Goal: Information Seeking & Learning: Learn about a topic

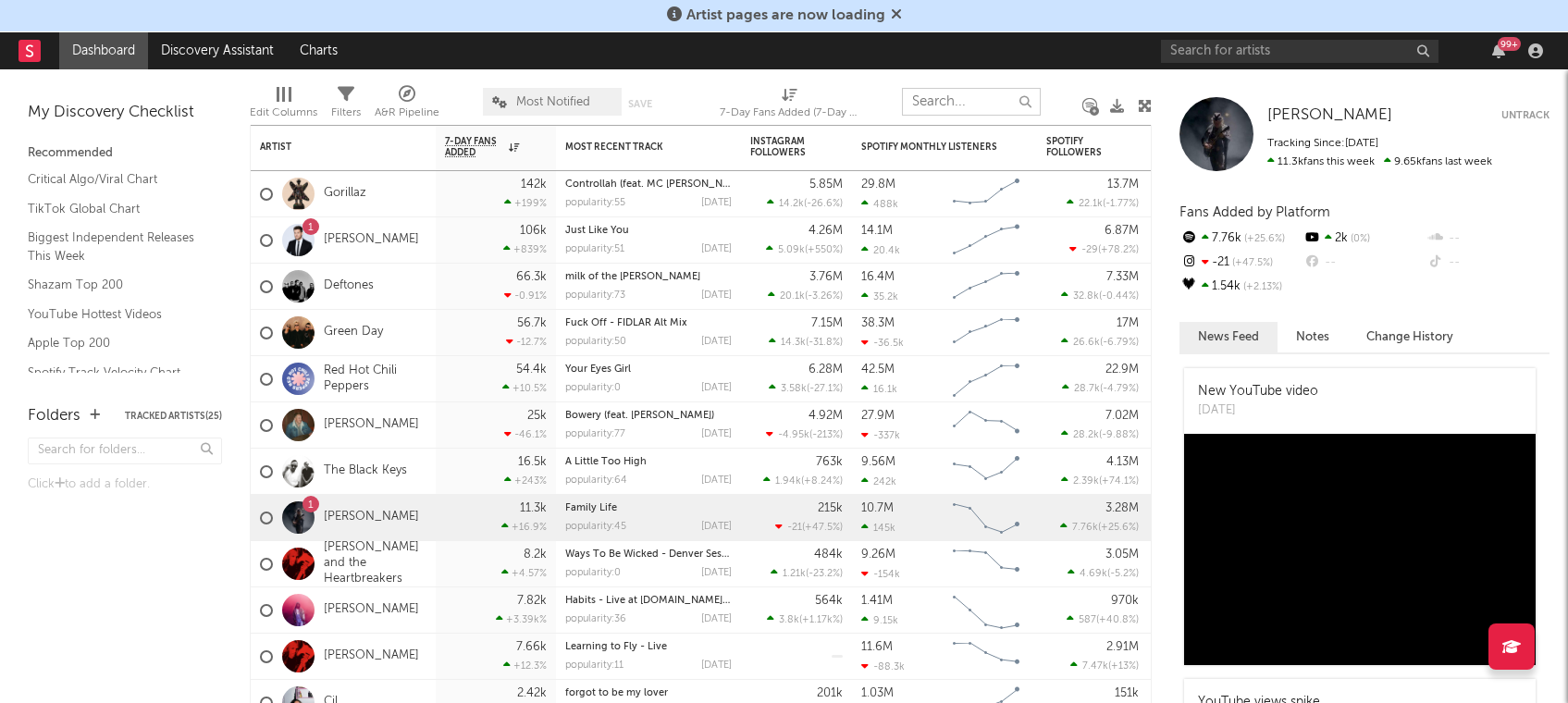
click at [946, 101] on input "text" at bounding box center [972, 102] width 139 height 27
click at [1252, 48] on input "text" at bounding box center [1300, 52] width 278 height 23
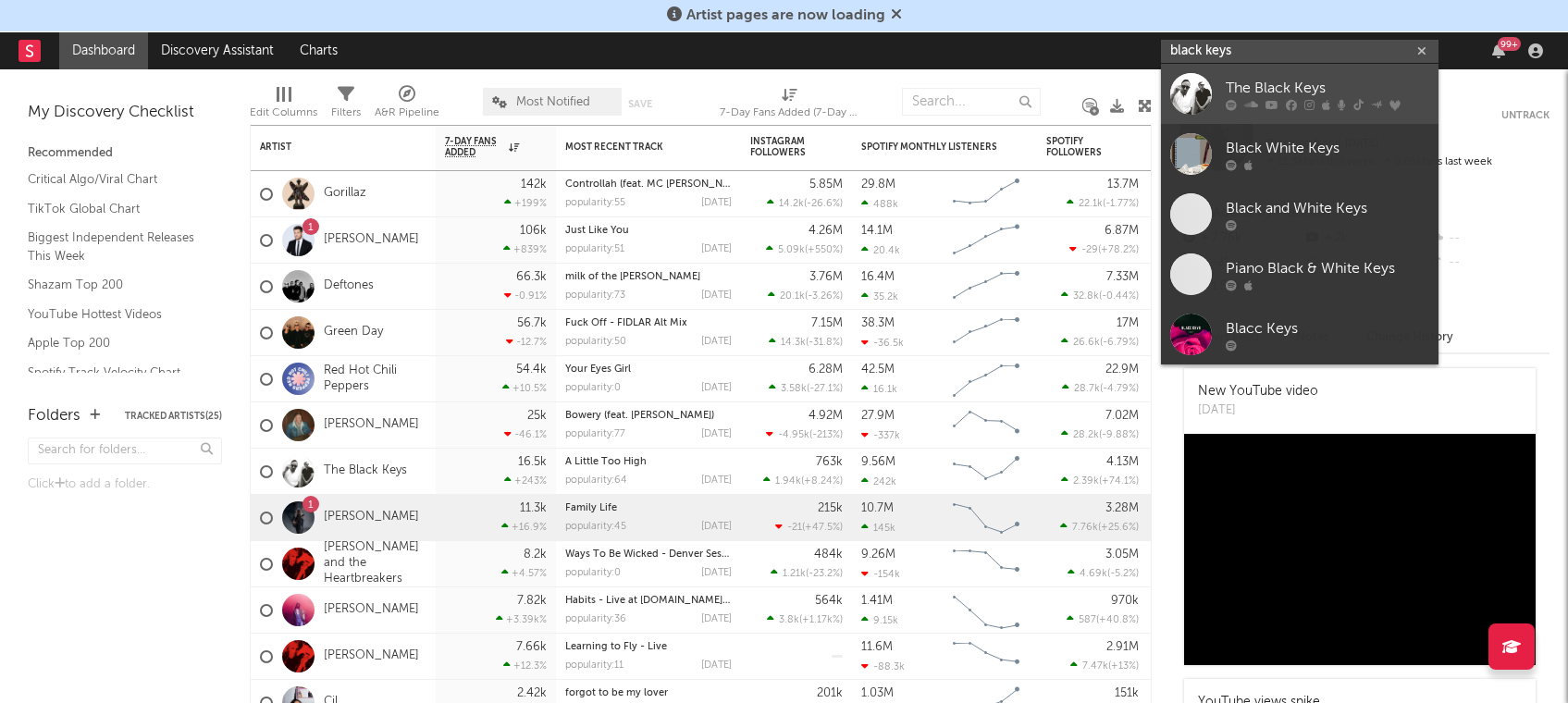
type input "black keys"
click at [1304, 89] on div "The Black Keys" at bounding box center [1328, 87] width 204 height 23
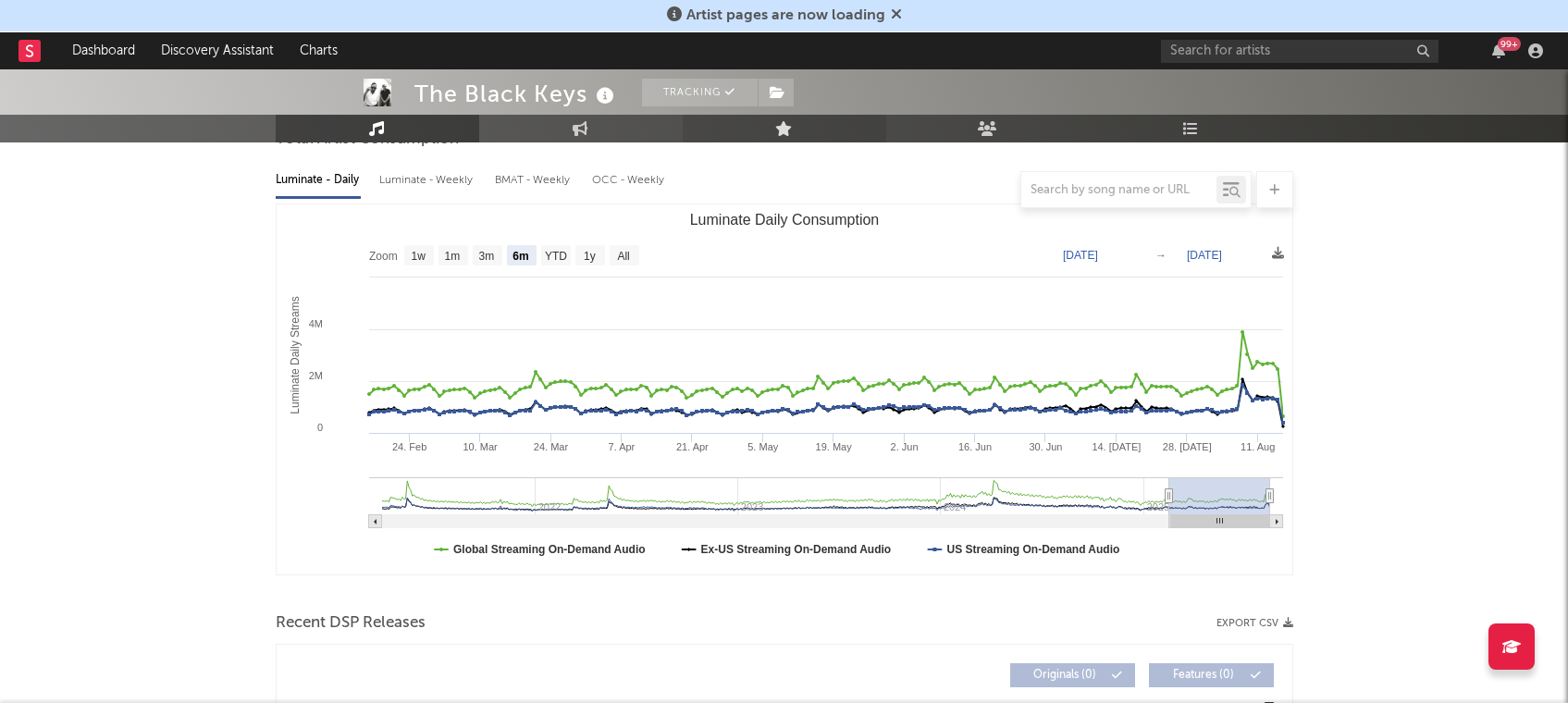
scroll to position [183, 0]
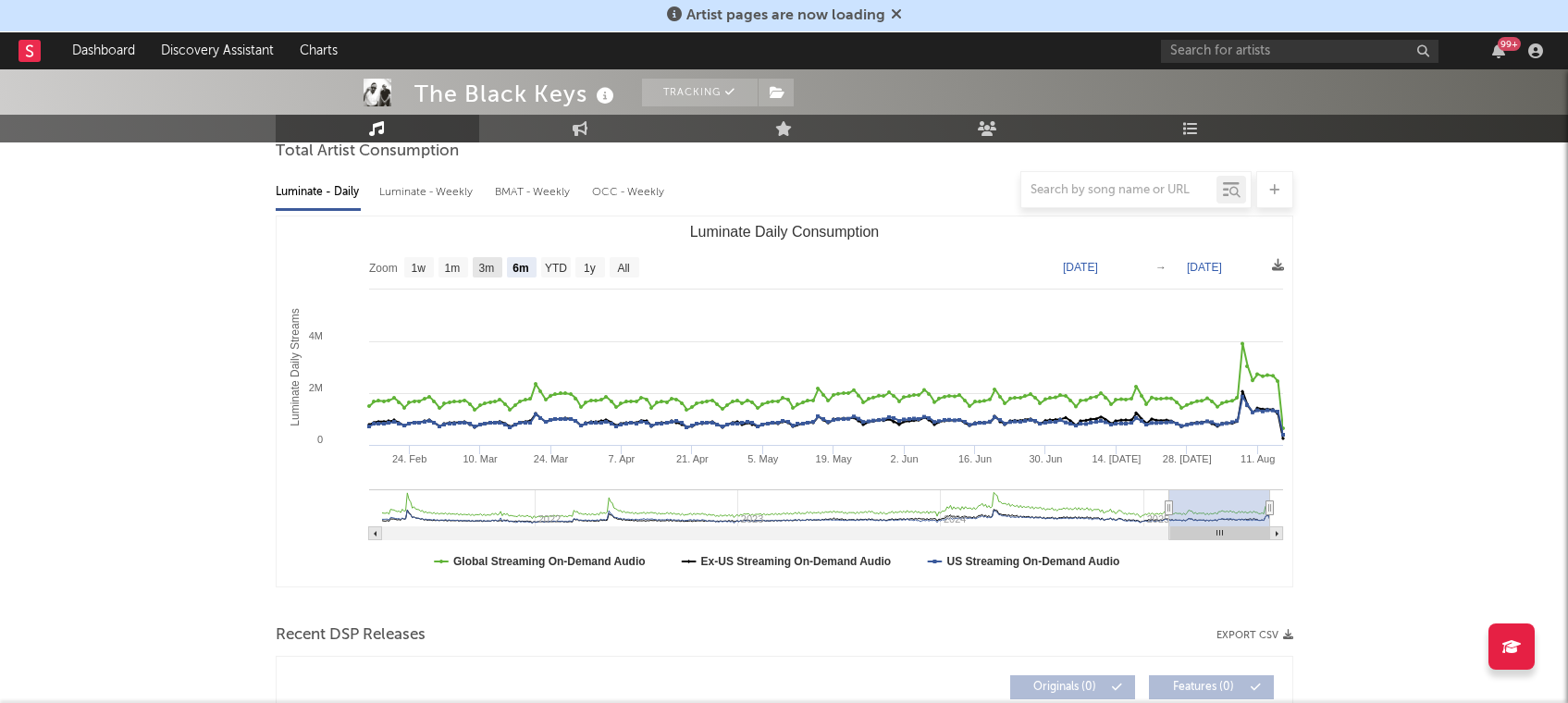
click at [487, 265] on text "3m" at bounding box center [486, 268] width 16 height 13
select select "3m"
type input "[DATE]"
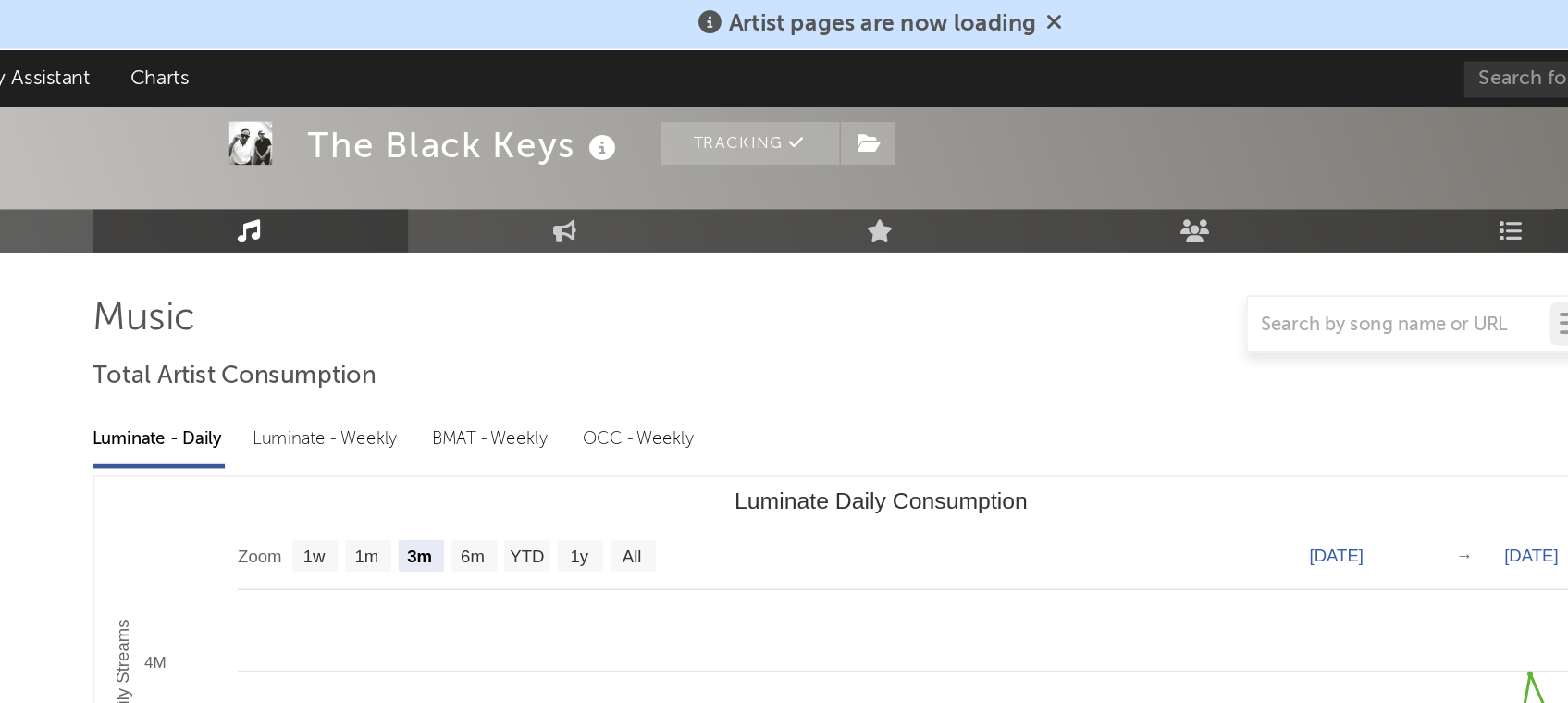
scroll to position [0, 0]
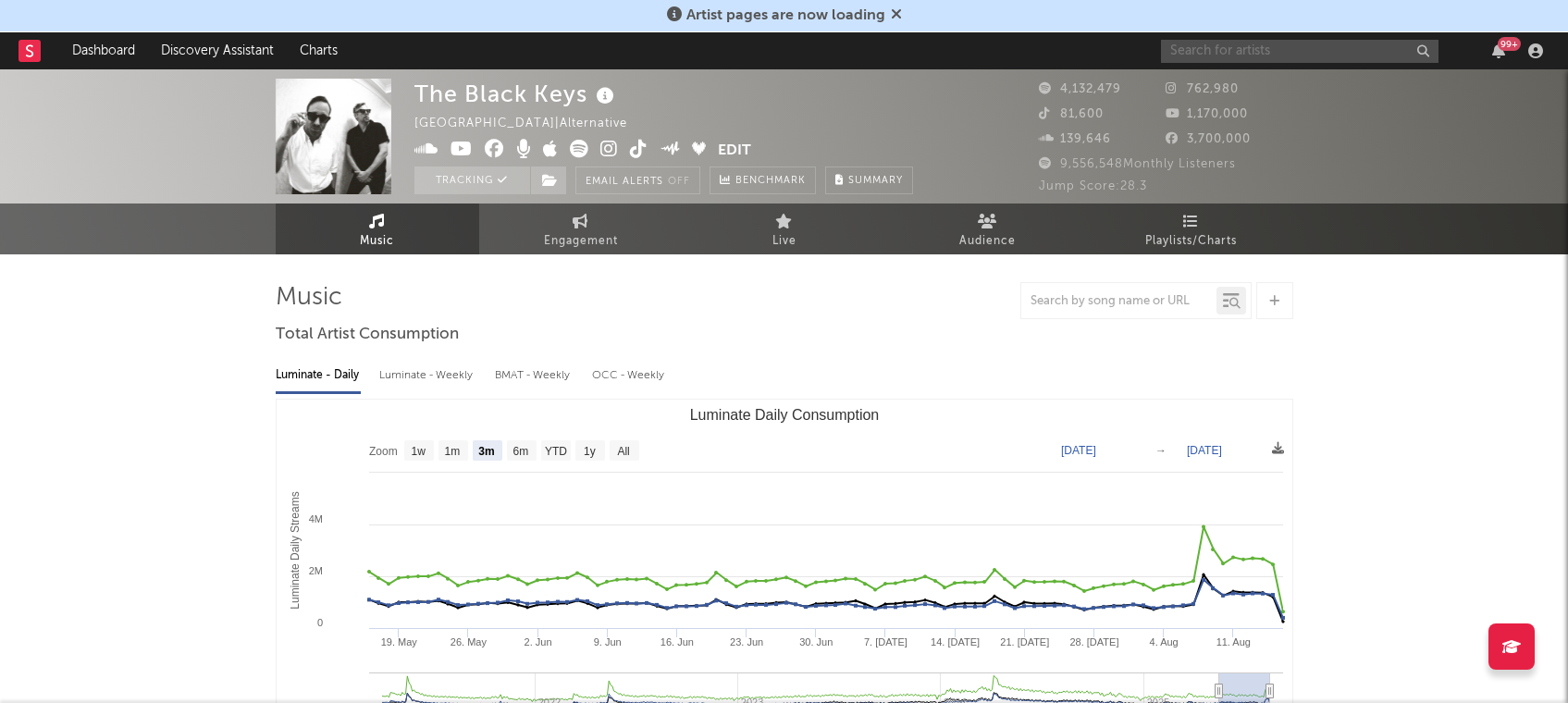
click at [1227, 53] on input "text" at bounding box center [1300, 52] width 278 height 23
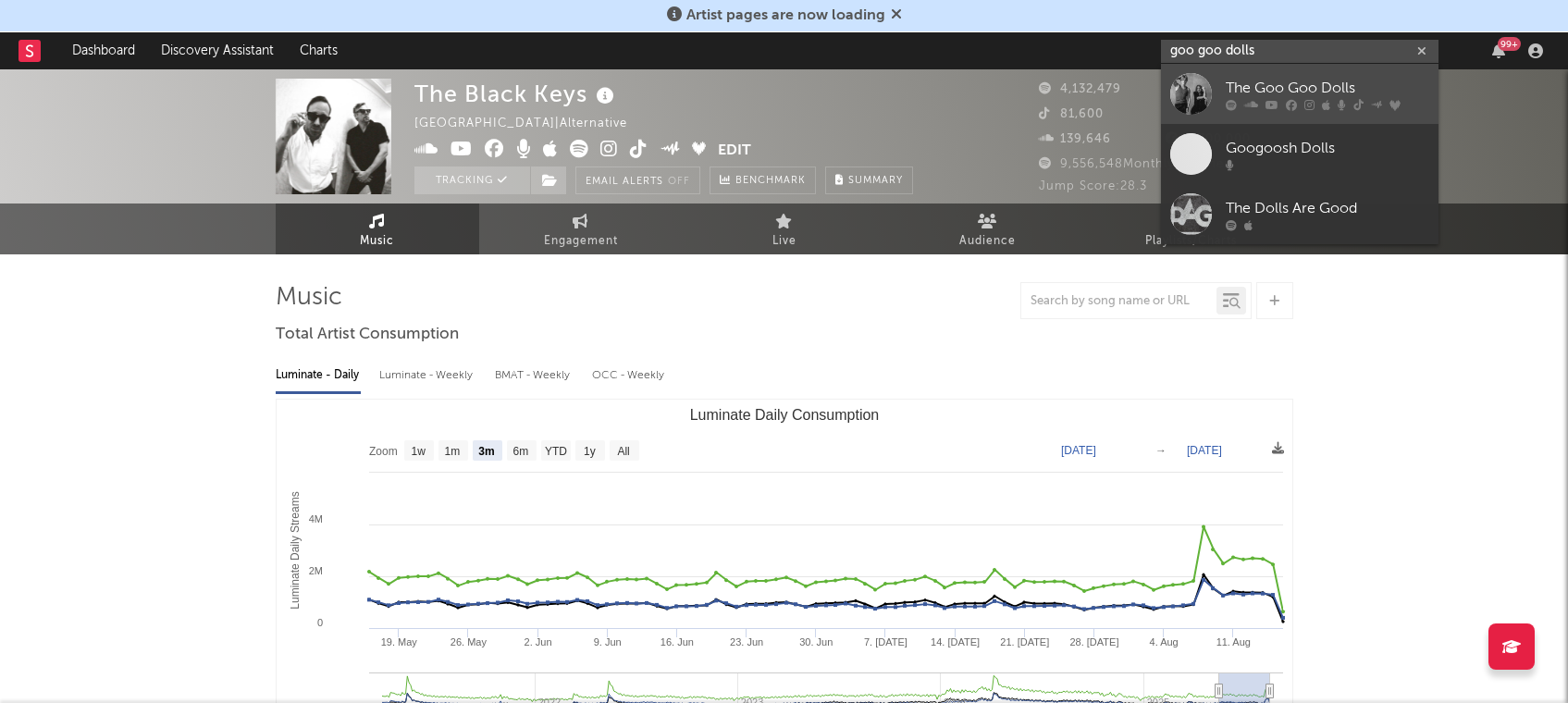
type input "goo goo dolls"
click at [1263, 85] on div "The Goo Goo Dolls" at bounding box center [1328, 87] width 204 height 23
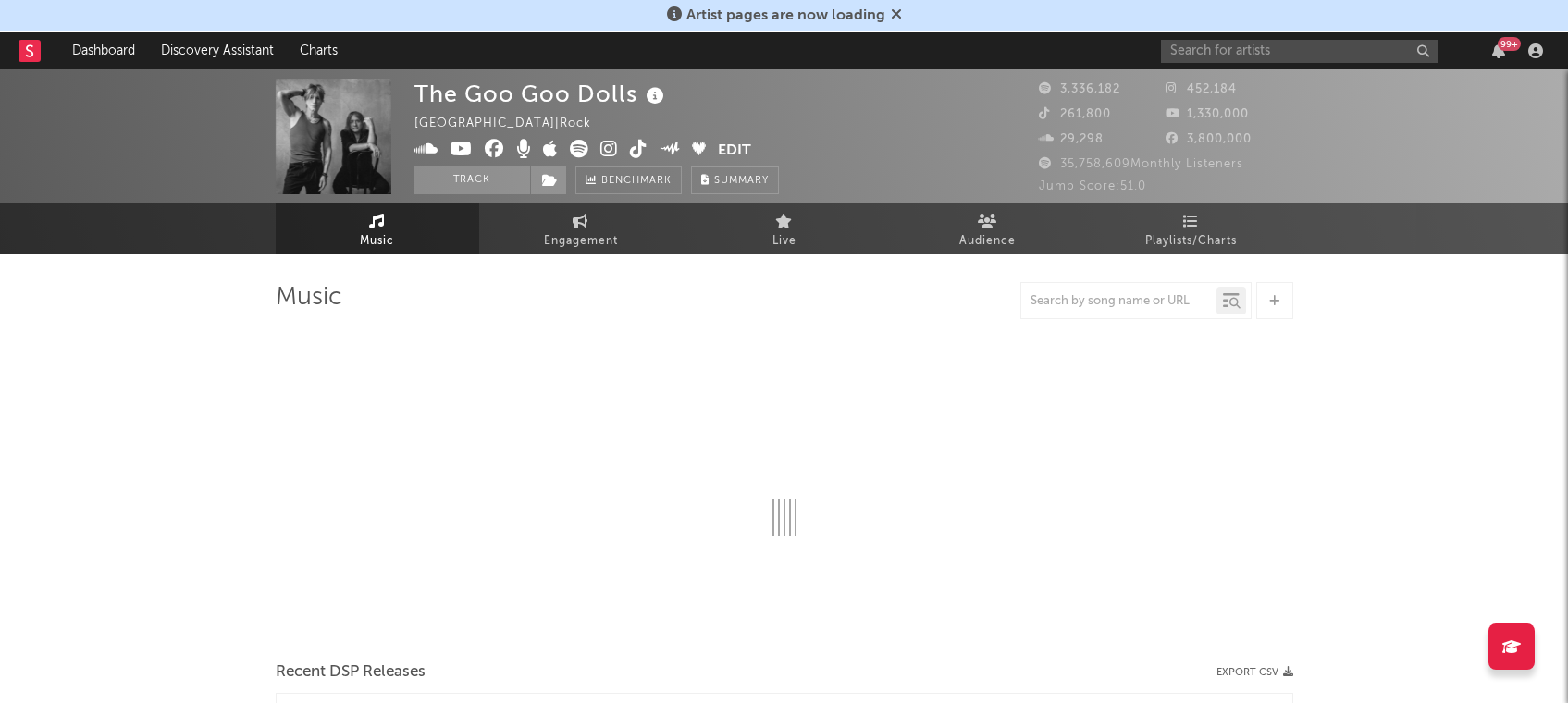
select select "6m"
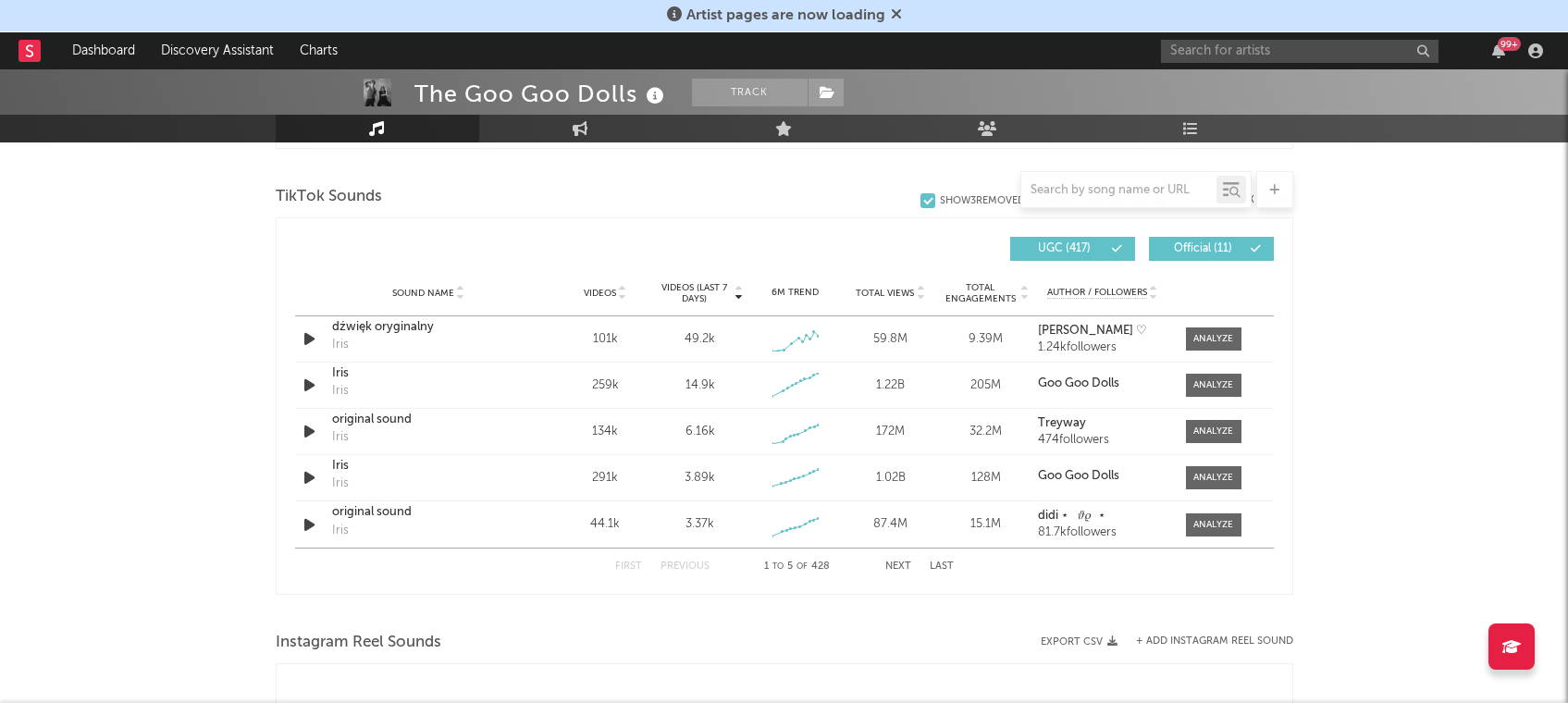
scroll to position [1236, 0]
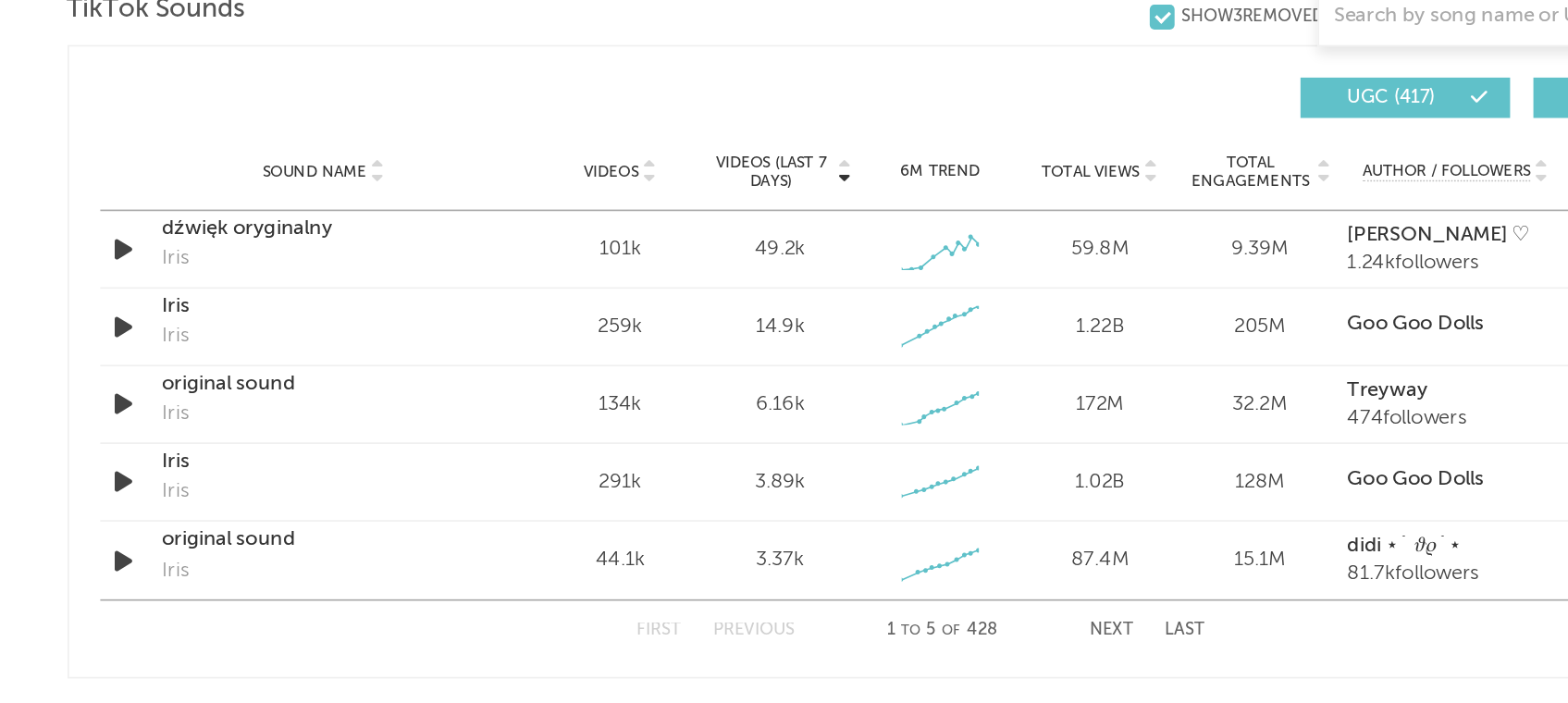
click at [899, 559] on button "Next" at bounding box center [899, 556] width 25 height 10
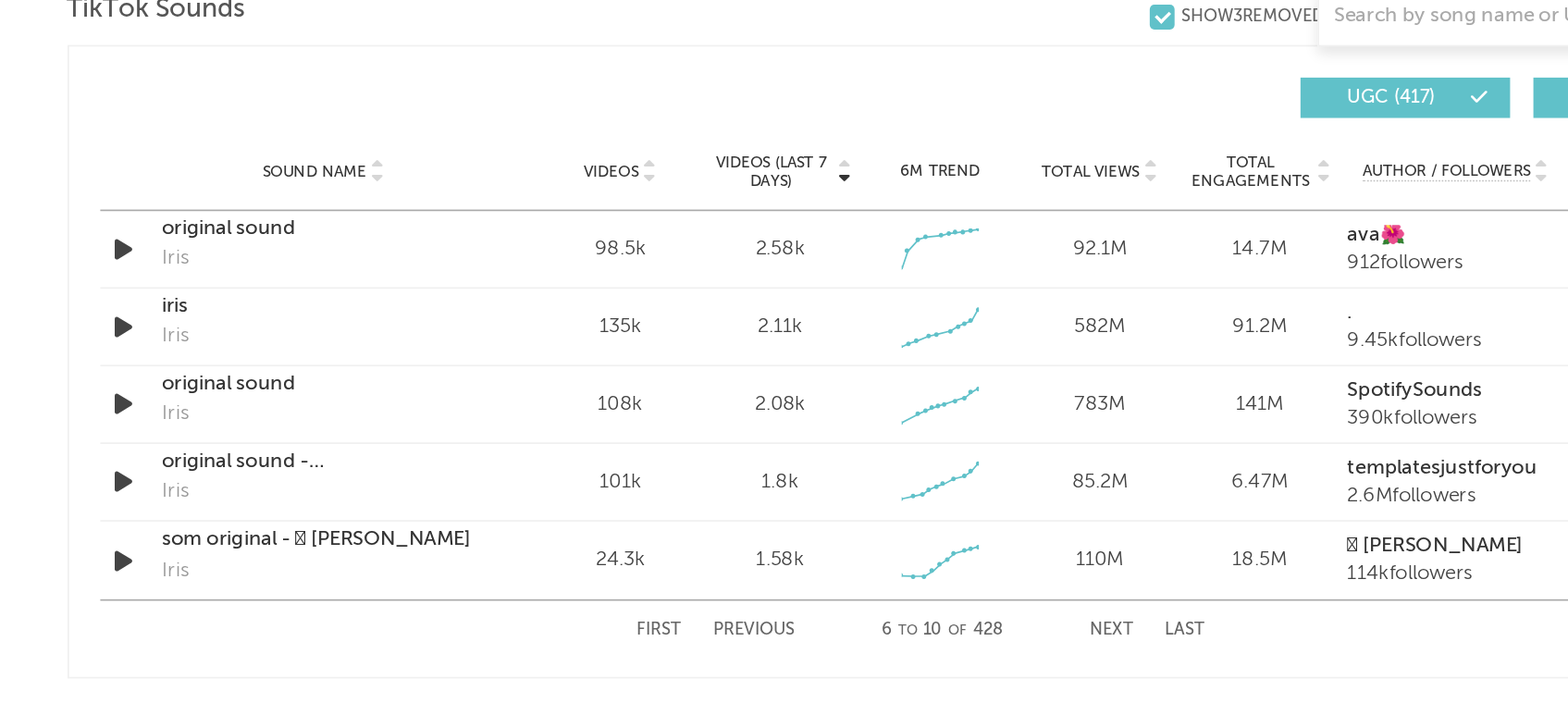
click at [899, 559] on button "Next" at bounding box center [899, 556] width 25 height 10
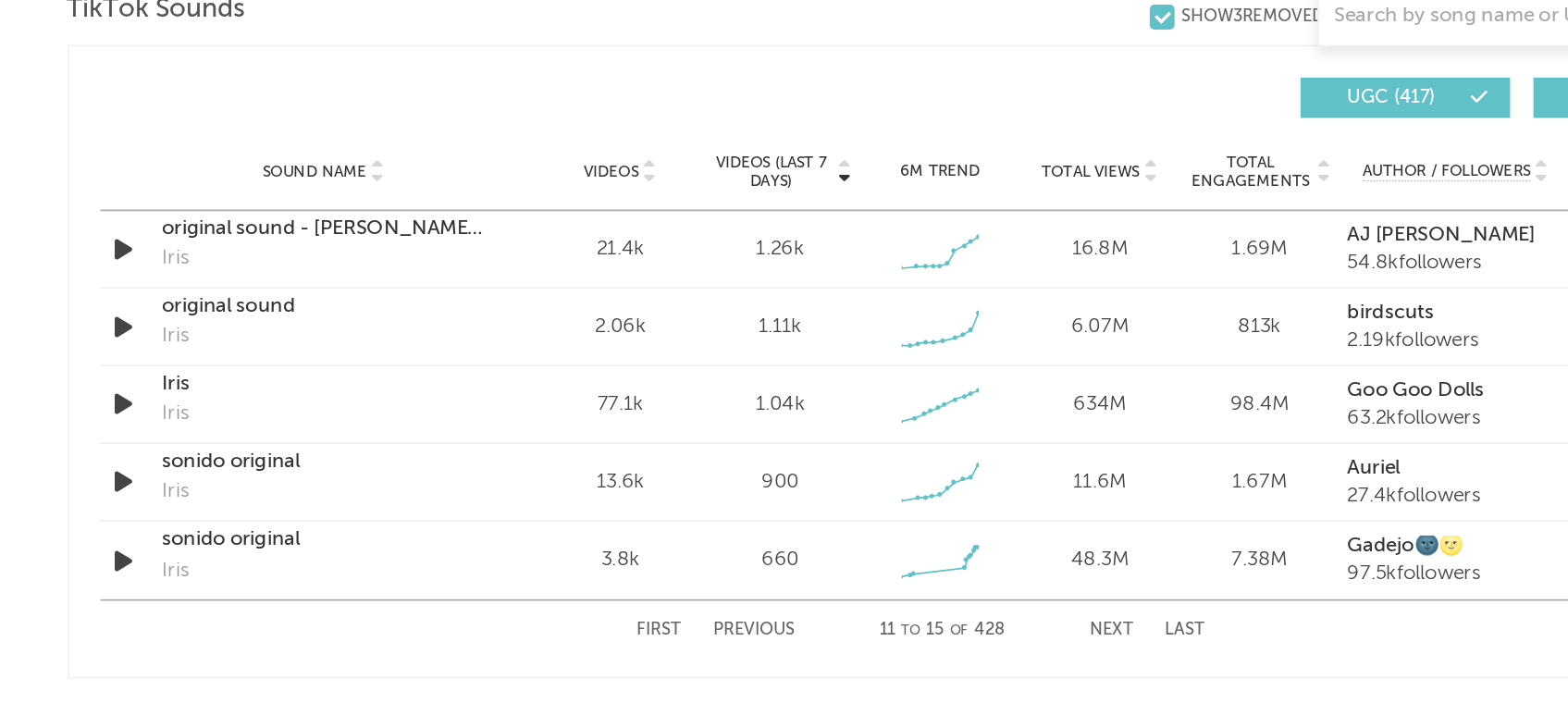
click at [899, 559] on button "Next" at bounding box center [899, 556] width 25 height 10
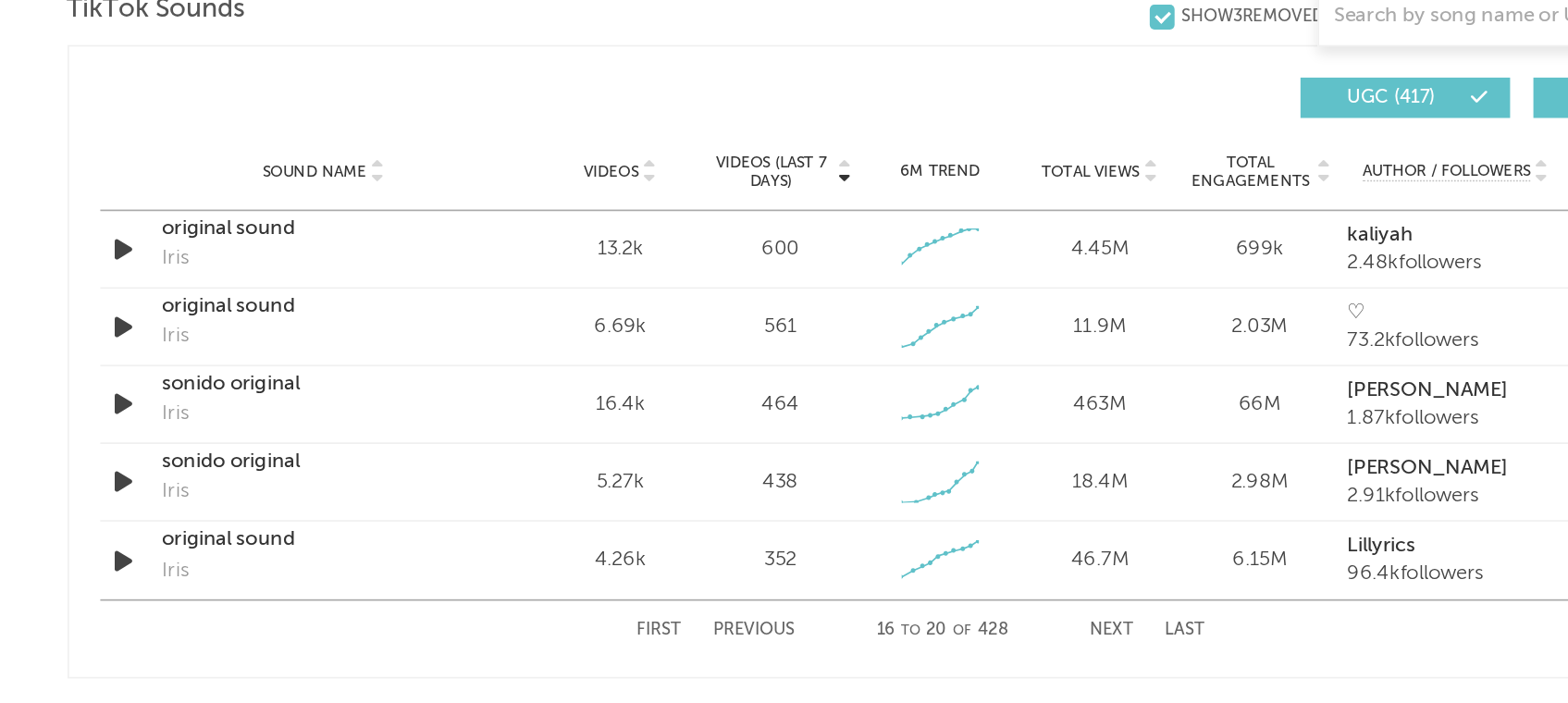
click at [899, 559] on button "Next" at bounding box center [899, 556] width 25 height 10
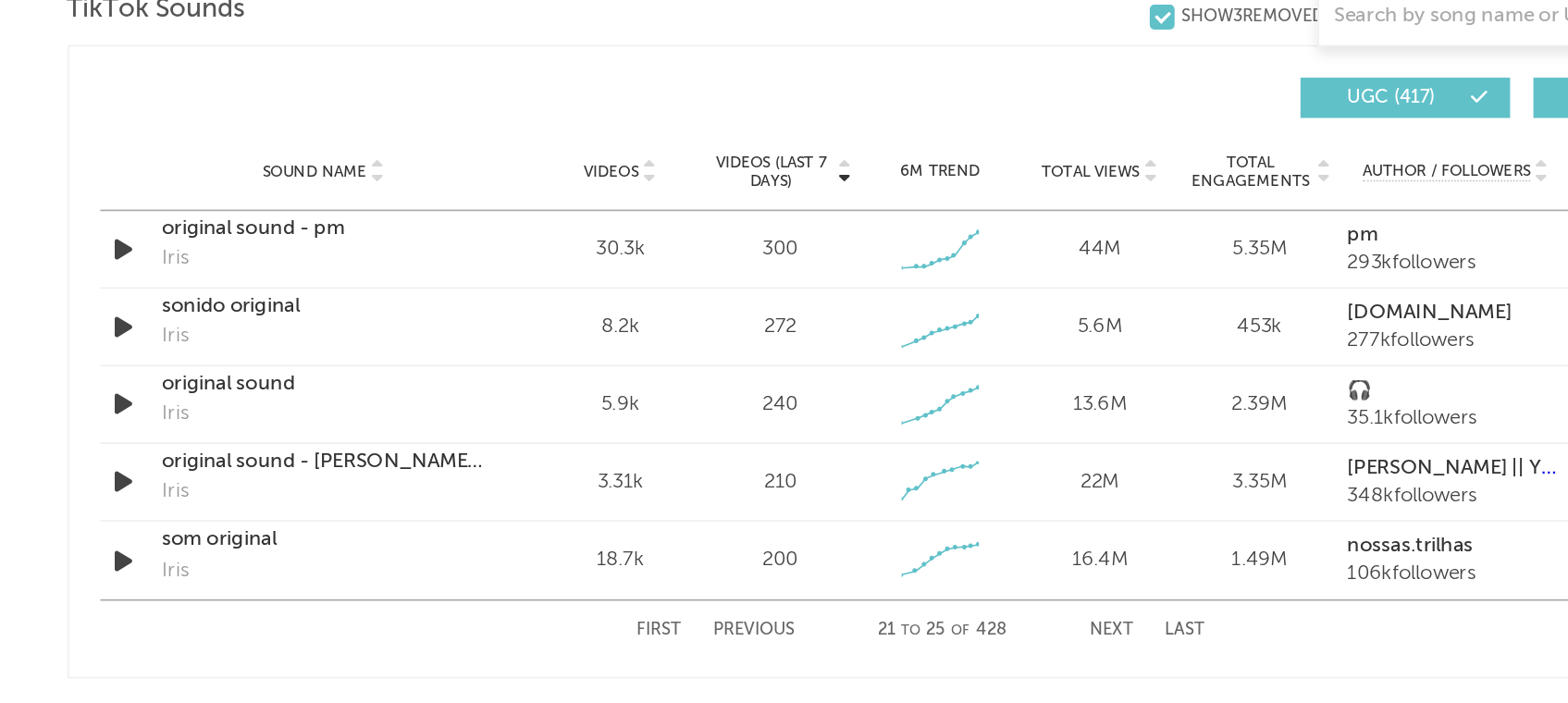
click at [899, 559] on button "Next" at bounding box center [899, 556] width 25 height 10
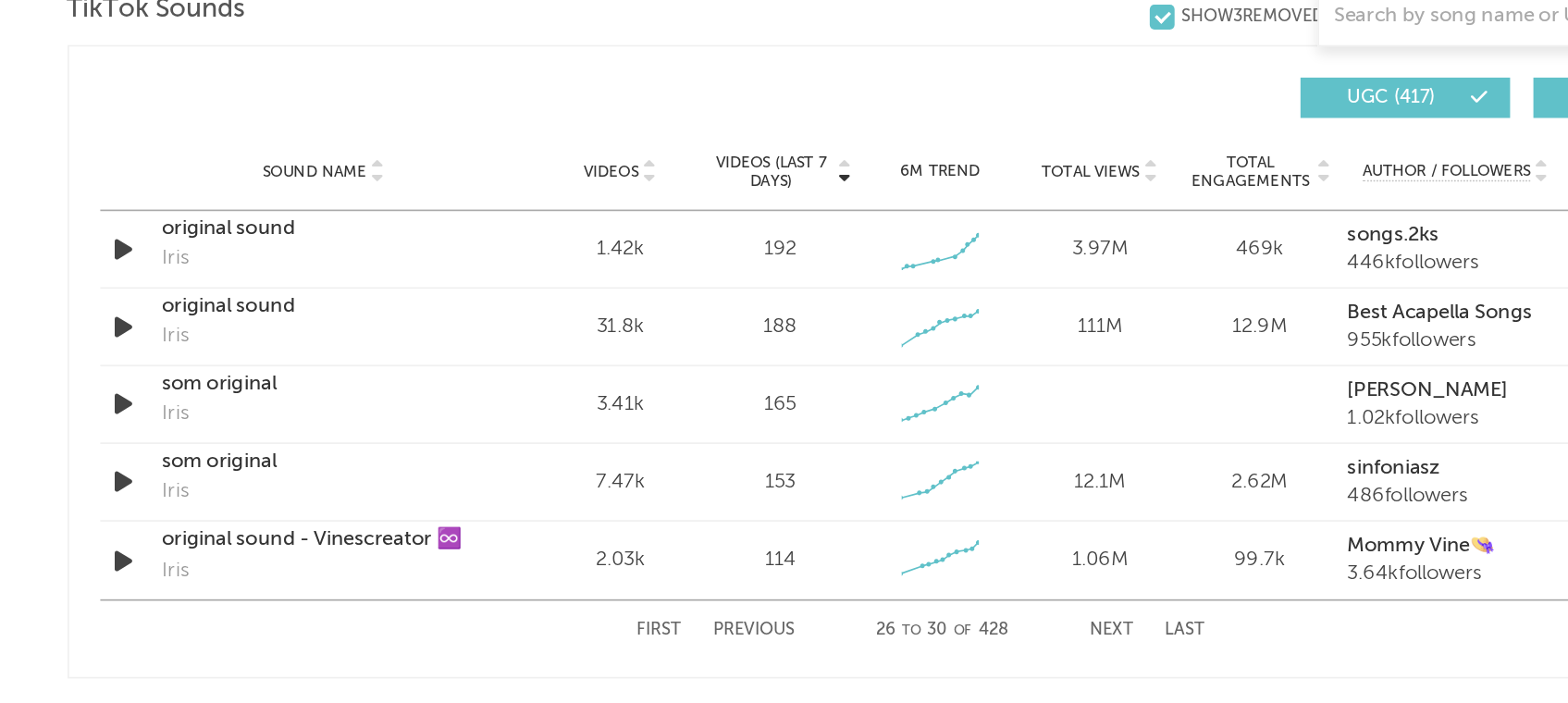
click at [899, 559] on button "Next" at bounding box center [899, 556] width 25 height 10
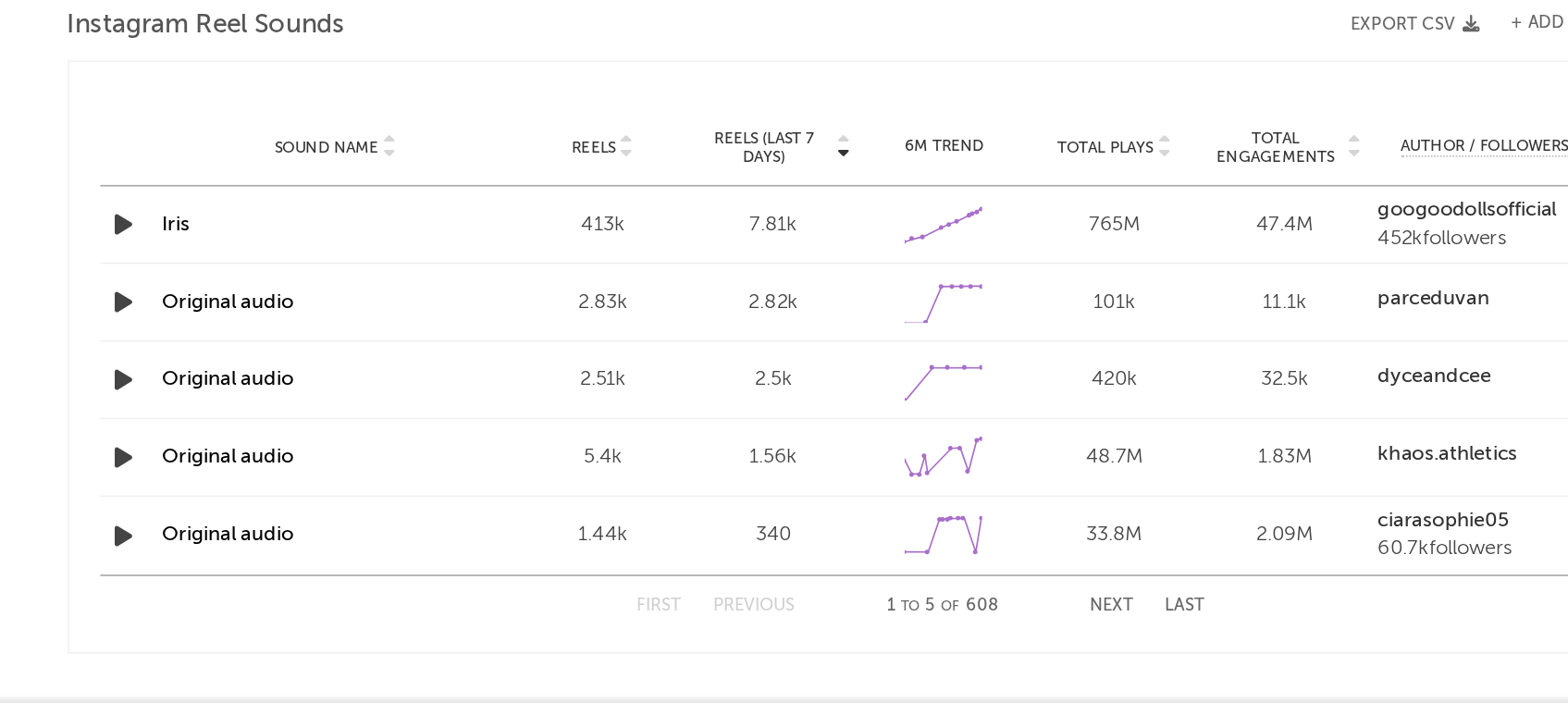
scroll to position [1570, 0]
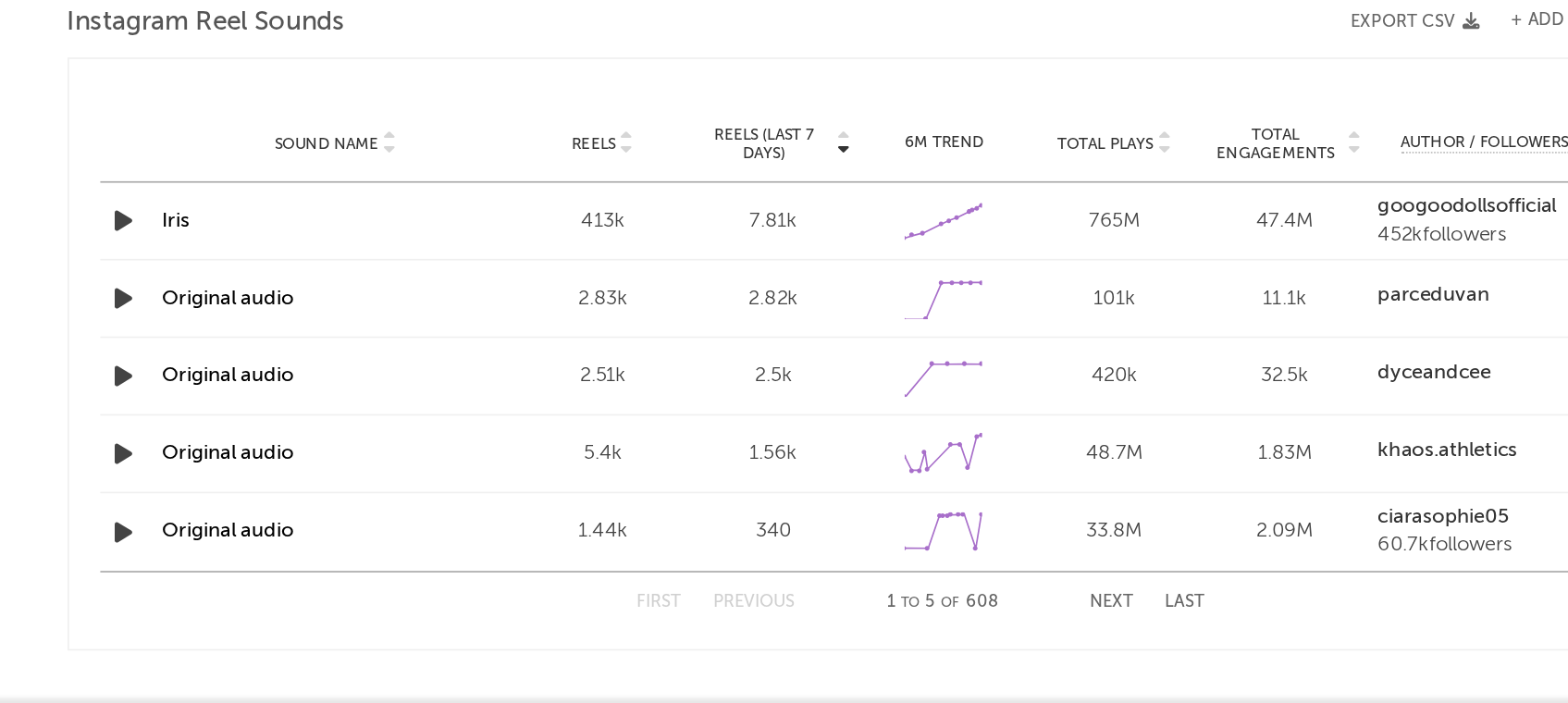
click at [901, 643] on button "Next" at bounding box center [899, 643] width 25 height 10
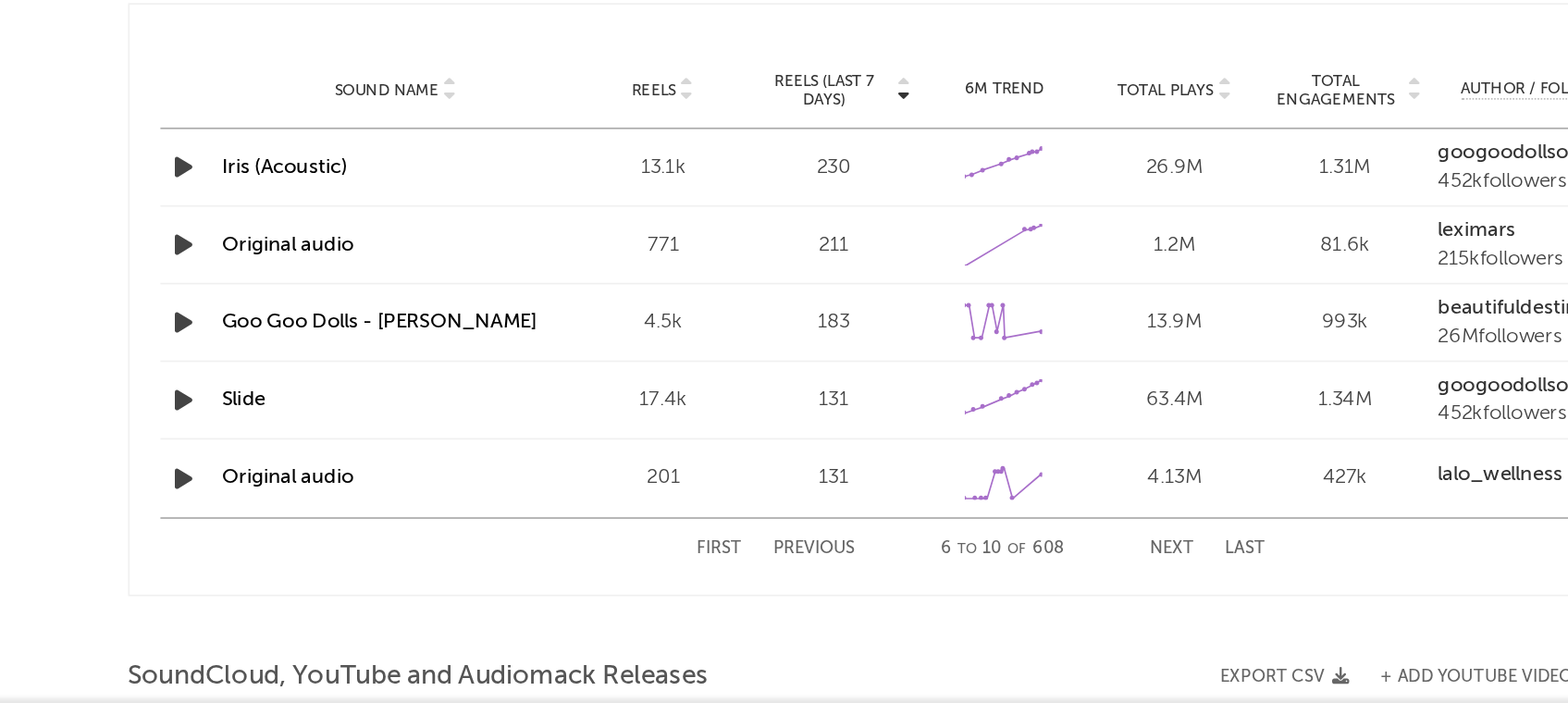
scroll to position [1623, 0]
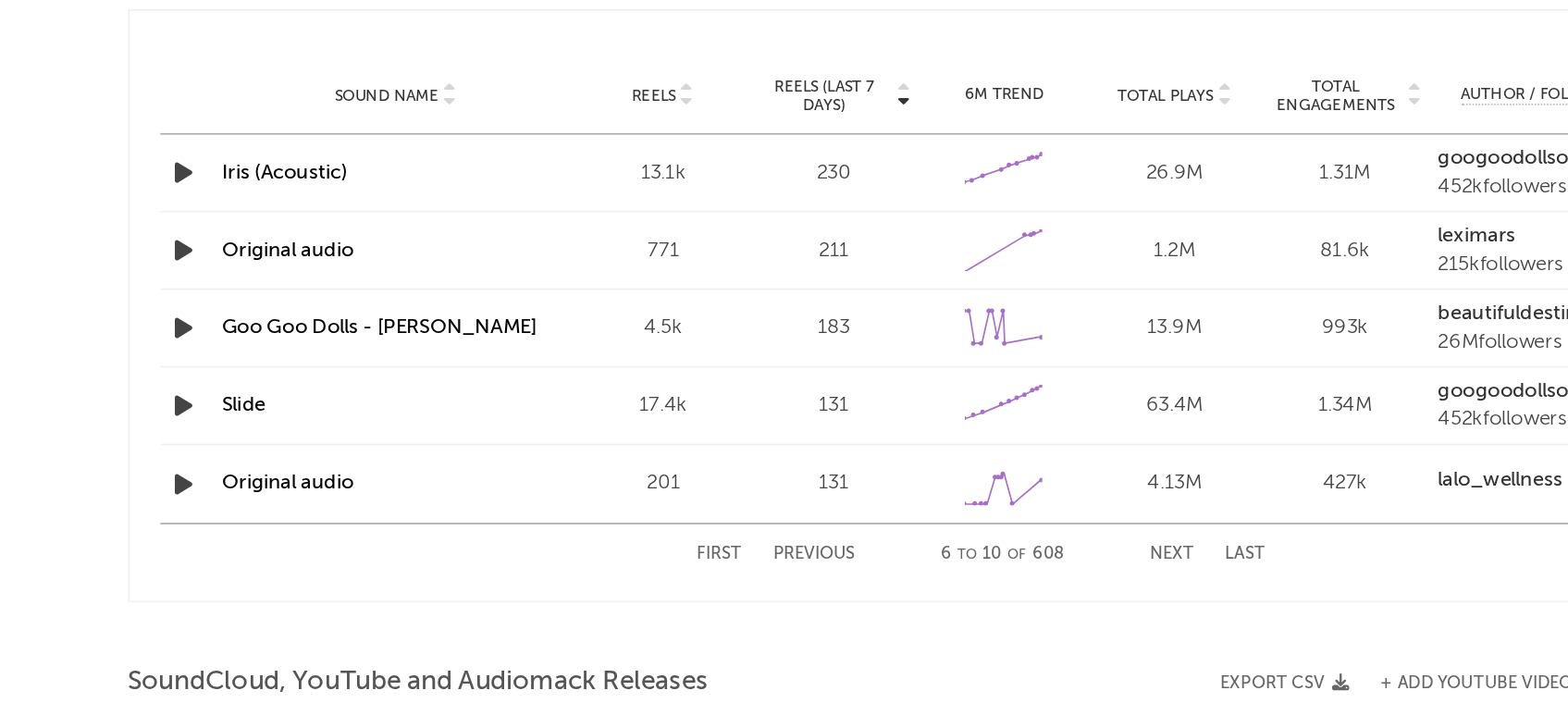
click at [935, 587] on button "Last" at bounding box center [942, 590] width 24 height 10
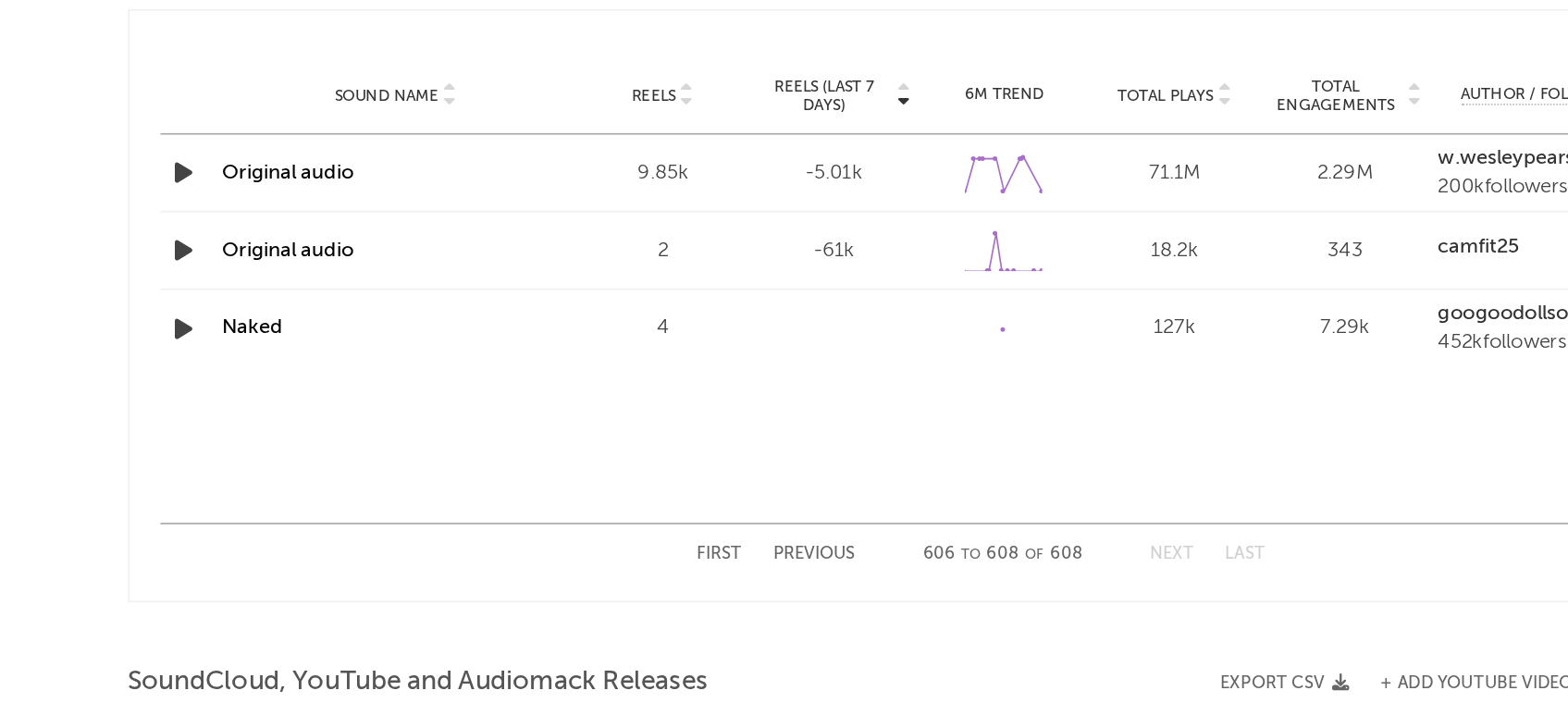
click at [935, 587] on button "Last" at bounding box center [942, 590] width 24 height 10
click at [626, 587] on button "First" at bounding box center [628, 590] width 26 height 10
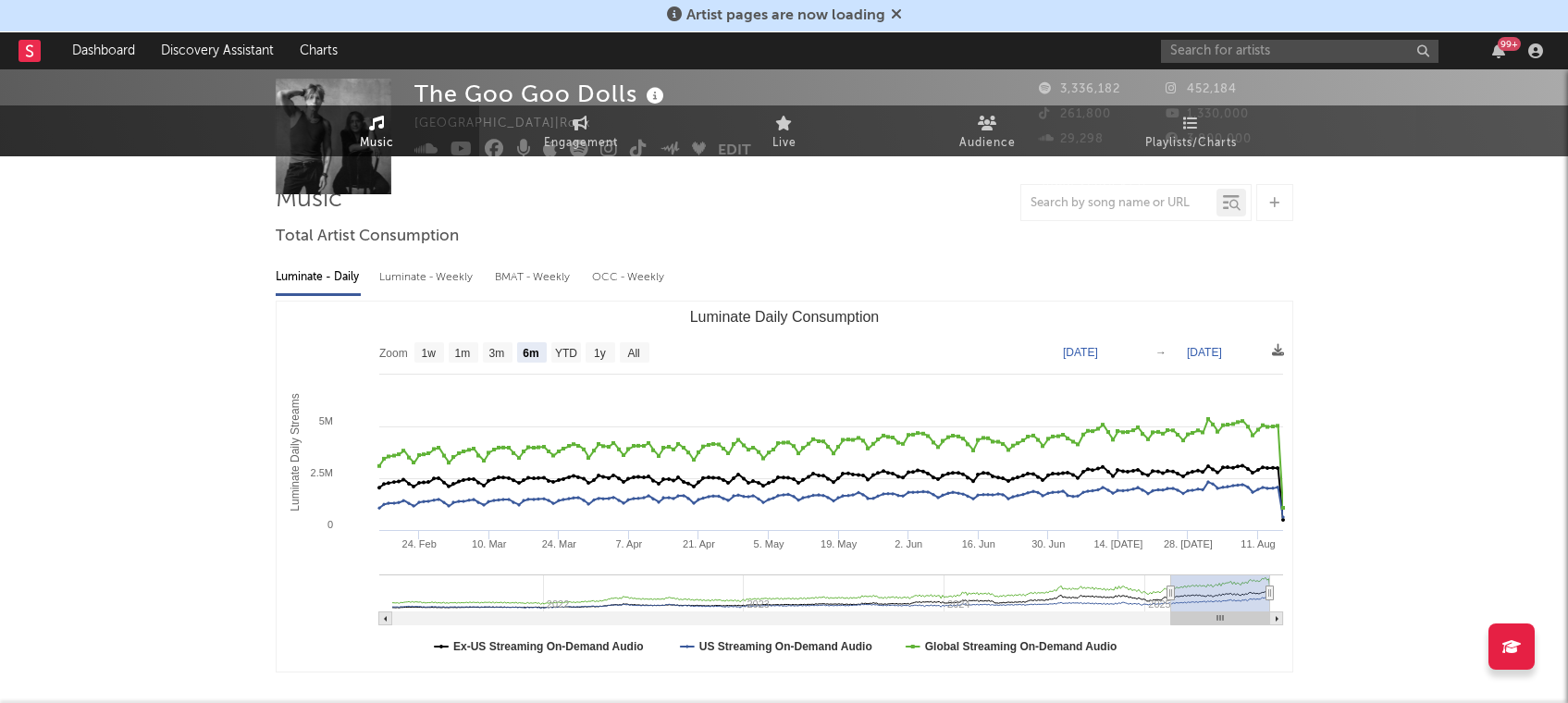
scroll to position [0, 0]
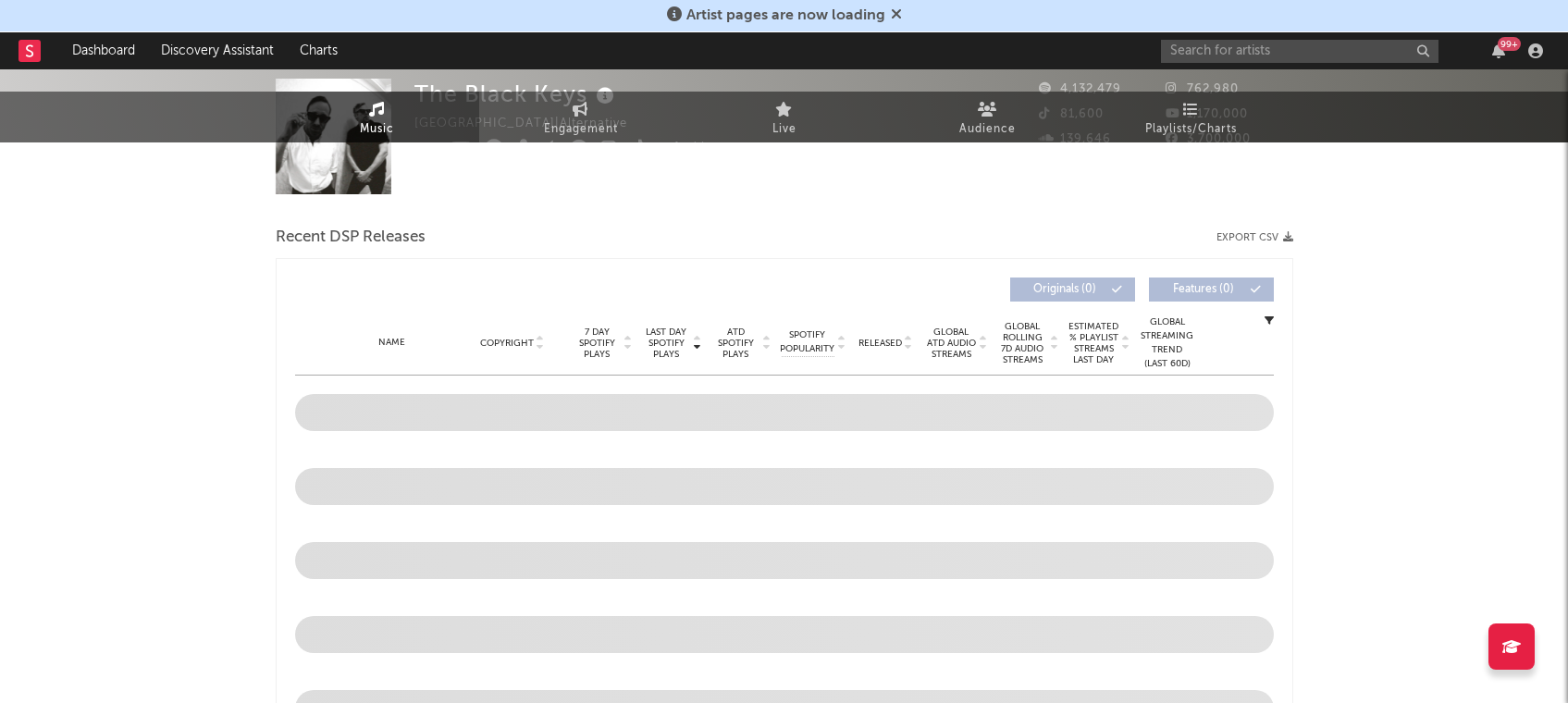
select select "6m"
